Goal: Task Accomplishment & Management: Manage account settings

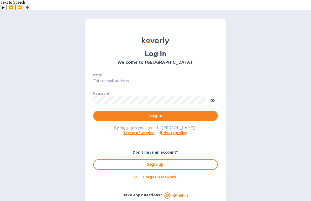
type input "[PERSON_NAME][EMAIL_ADDRESS][DOMAIN_NAME]"
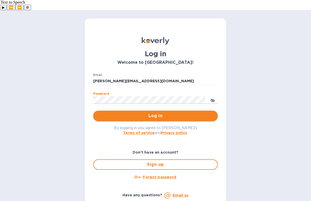
click at [134, 113] on span "Log in" at bounding box center [155, 116] width 116 height 6
